Goal: Transaction & Acquisition: Purchase product/service

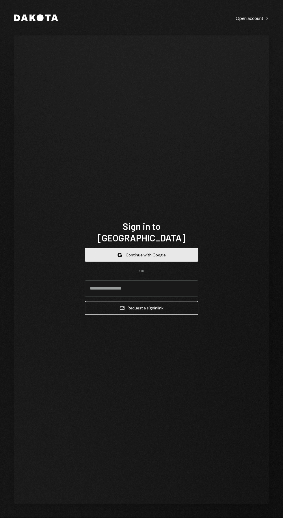
click at [173, 262] on button "Google Continue with Google" at bounding box center [141, 255] width 113 height 14
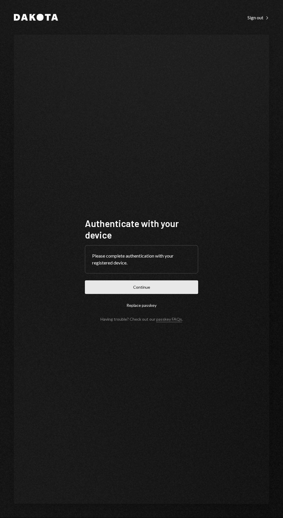
click at [172, 294] on button "Continue" at bounding box center [141, 288] width 113 height 14
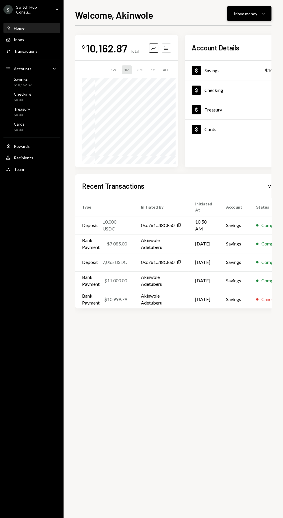
click at [245, 12] on div "Move money" at bounding box center [245, 14] width 23 height 6
click at [221, 25] on div "Withdraw Send" at bounding box center [240, 31] width 58 height 13
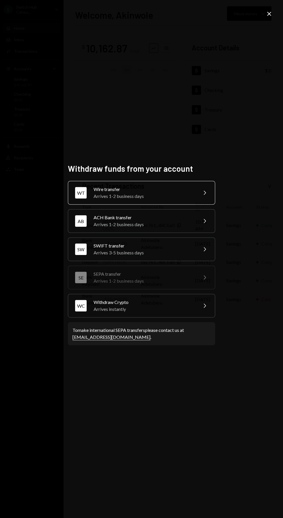
click at [109, 193] on div "Wire transfer" at bounding box center [143, 189] width 100 height 7
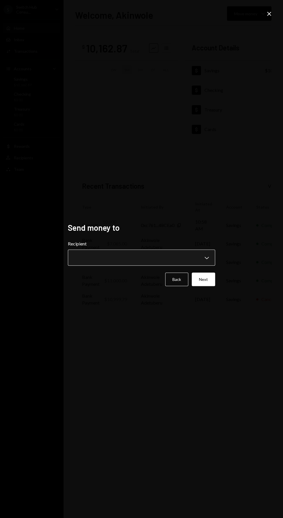
click at [103, 266] on button "Chevron Down" at bounding box center [141, 258] width 147 height 16
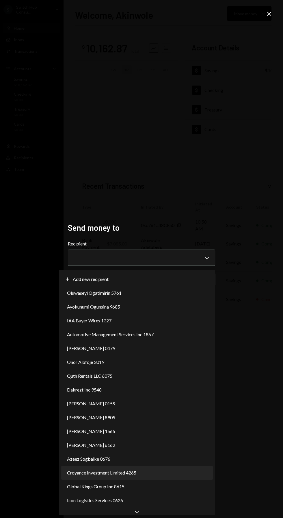
click at [86, 473] on span "Croyance Investment Limited 4265" at bounding box center [101, 473] width 69 height 7
select select "**********"
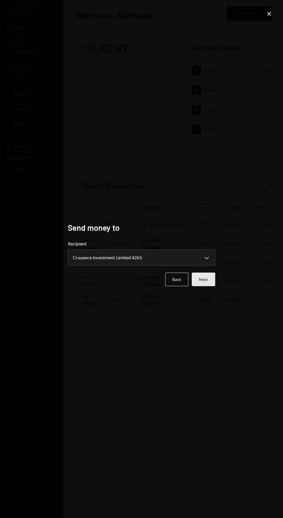
click at [205, 286] on button "Next" at bounding box center [202, 280] width 23 height 14
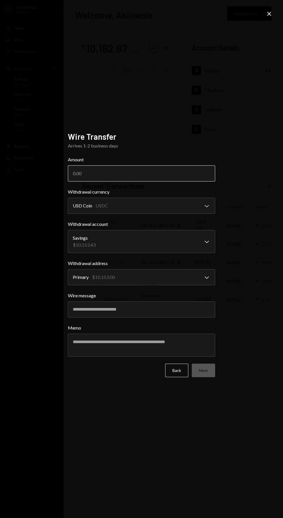
click at [93, 182] on input "Amount" at bounding box center [141, 173] width 147 height 16
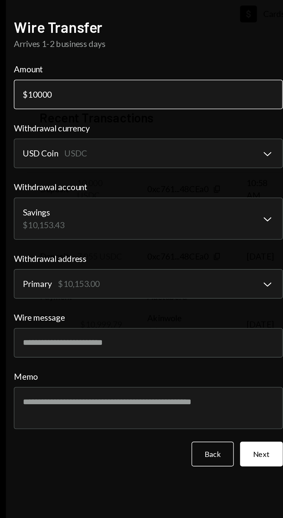
type input "10000"
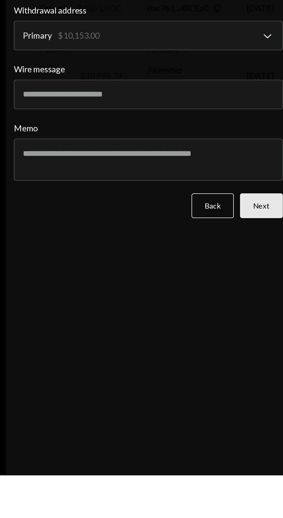
click at [203, 377] on button "Next" at bounding box center [202, 371] width 23 height 14
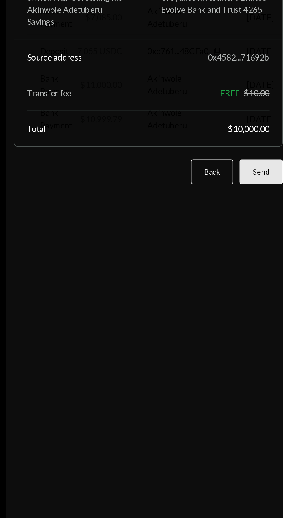
click at [200, 335] on button "Send" at bounding box center [203, 329] width 24 height 14
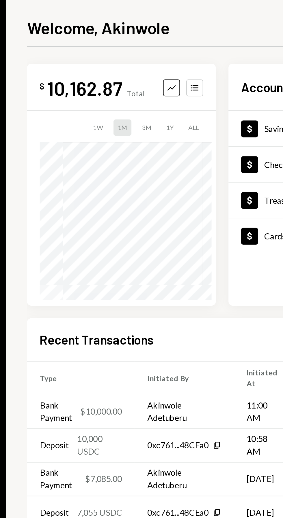
scroll to position [0, 27]
